Goal: Task Accomplishment & Management: Manage account settings

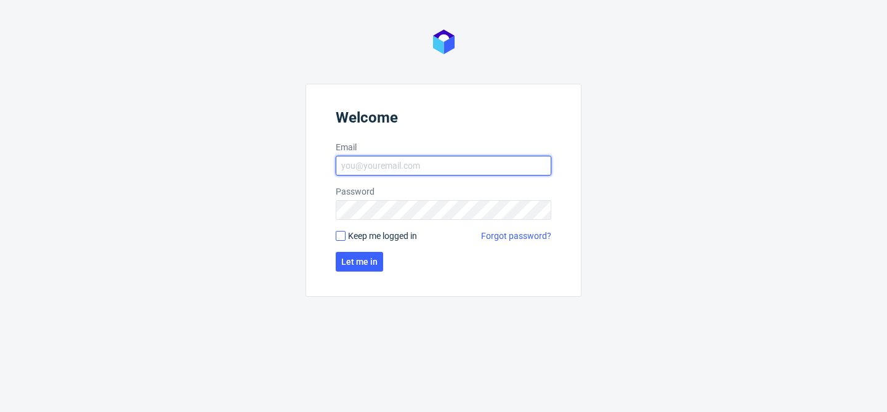
type input "[EMAIL_ADDRESS][DOMAIN_NAME]"
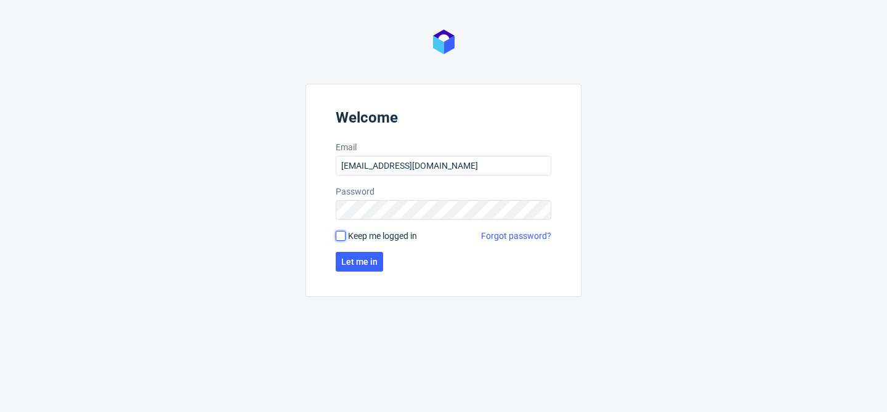
click at [340, 232] on input "Keep me logged in" at bounding box center [341, 236] width 10 height 10
checkbox input "true"
click at [358, 265] on span "Let me in" at bounding box center [359, 261] width 36 height 9
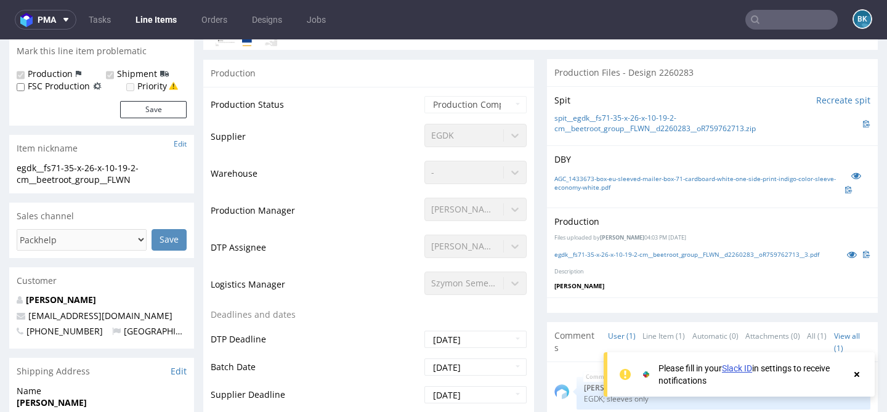
scroll to position [216, 0]
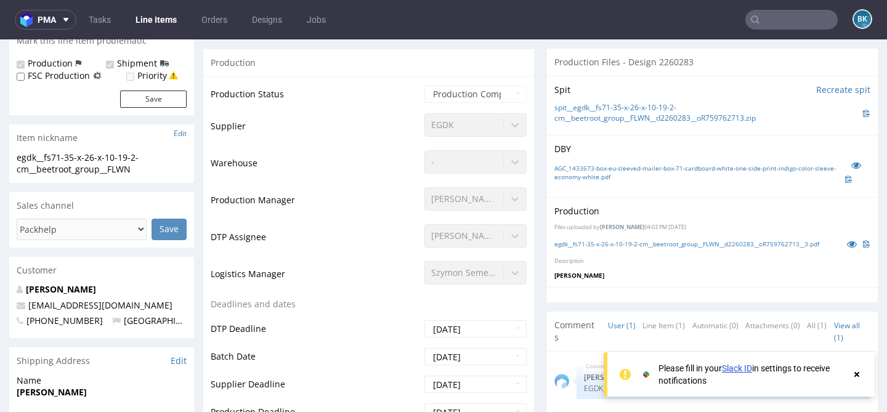
click at [745, 369] on link "Slack ID" at bounding box center [737, 368] width 30 height 10
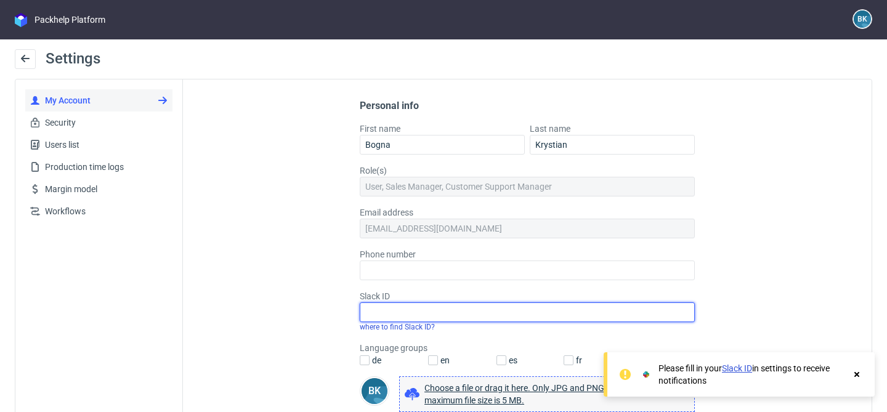
click at [416, 307] on input "Slack ID" at bounding box center [527, 312] width 335 height 20
paste input "U08SR93NQSE"
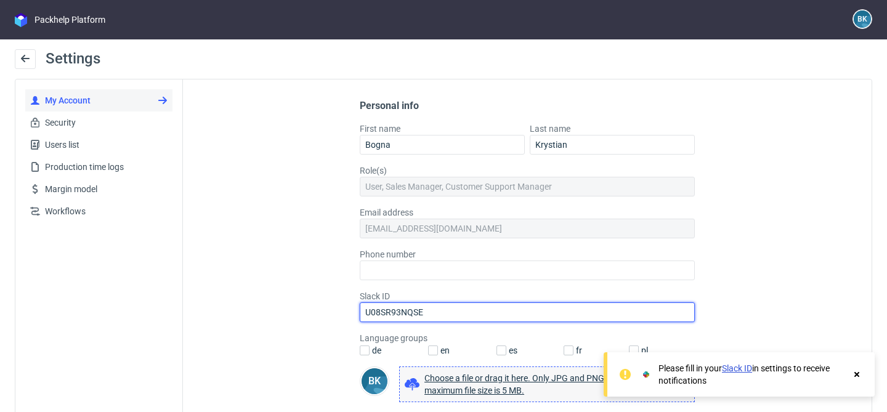
scroll to position [45, 0]
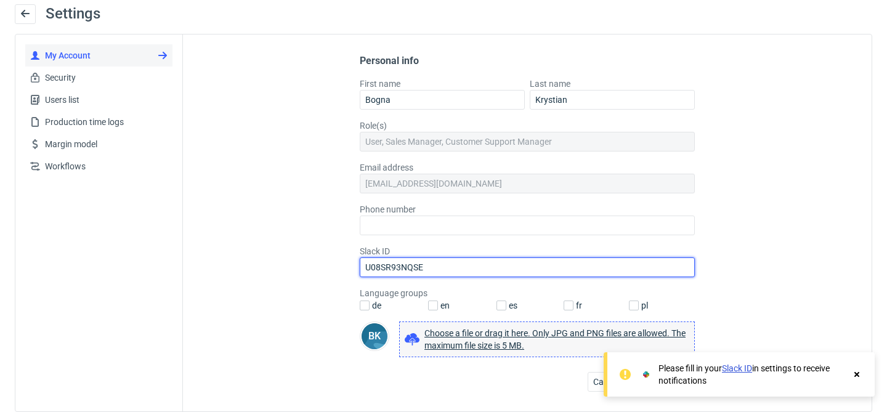
type input "U08SR93NQSE"
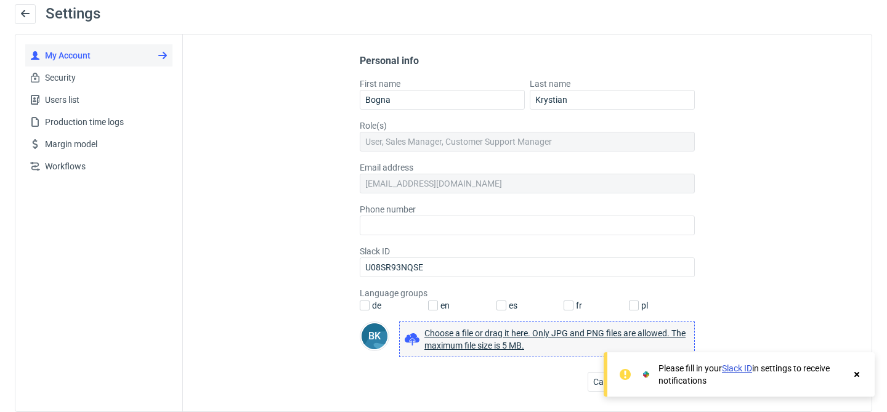
click at [369, 305] on label "de" at bounding box center [375, 305] width 12 height 12
click at [365, 305] on input "de" at bounding box center [365, 305] width 10 height 10
checkbox input "true"
click at [429, 308] on input "en" at bounding box center [433, 305] width 10 height 10
checkbox input "true"
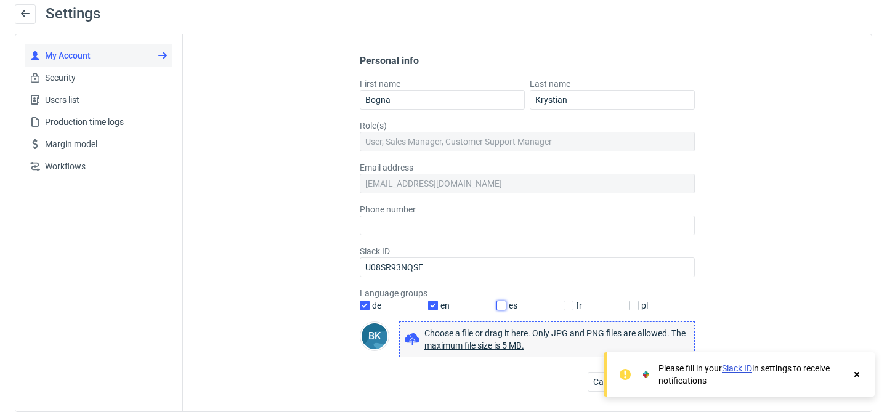
click at [496, 304] on input "es" at bounding box center [501, 305] width 10 height 10
checkbox input "true"
click at [565, 307] on input "fr" at bounding box center [568, 305] width 10 height 10
checkbox input "true"
click at [629, 305] on input "pl" at bounding box center [634, 305] width 10 height 10
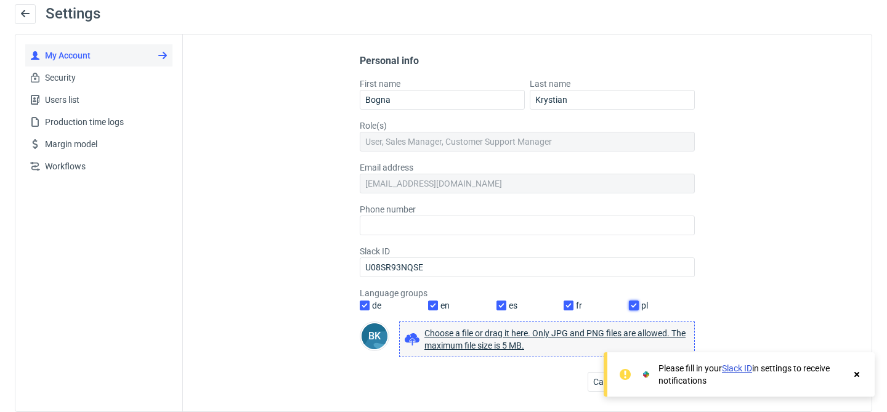
checkbox input "true"
click at [856, 374] on use at bounding box center [856, 374] width 5 height 5
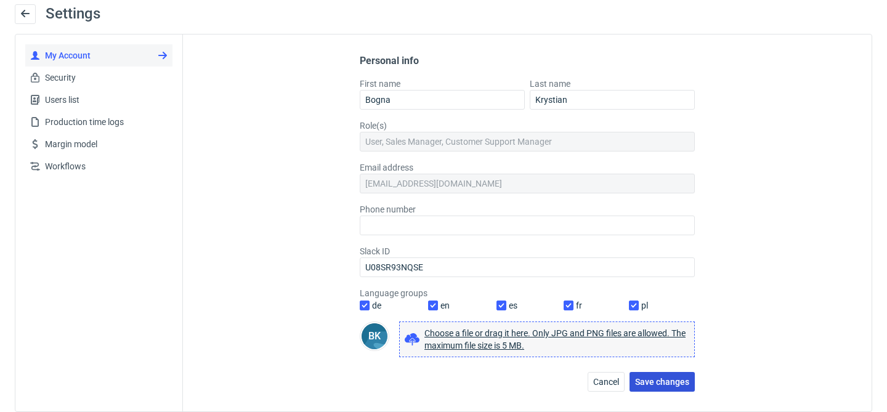
click at [663, 378] on span "Save changes" at bounding box center [662, 381] width 54 height 9
